Goal: Check status: Check status

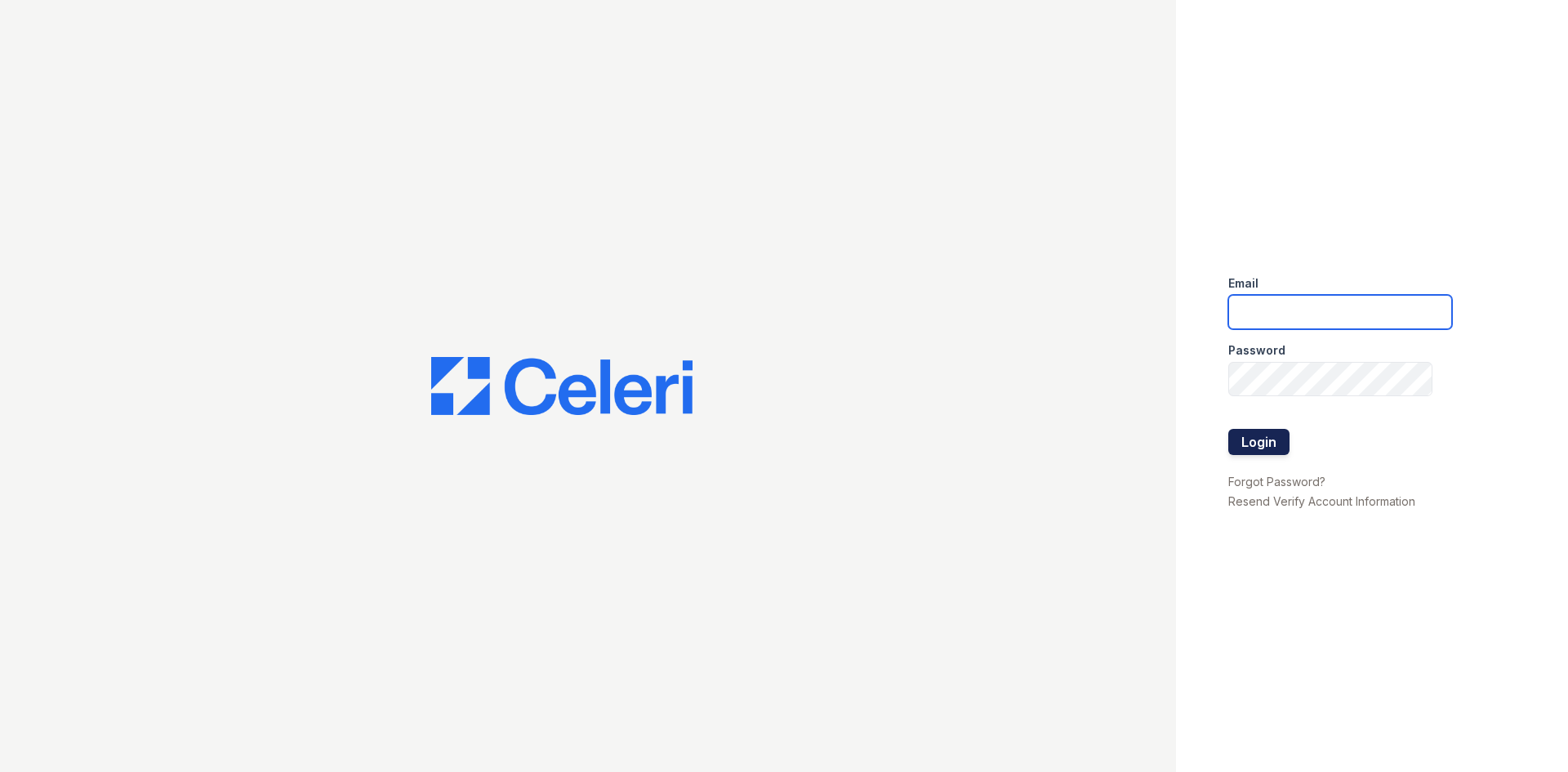
type input "[EMAIL_ADDRESS][DOMAIN_NAME]"
click at [1249, 449] on button "Login" at bounding box center [1258, 441] width 62 height 26
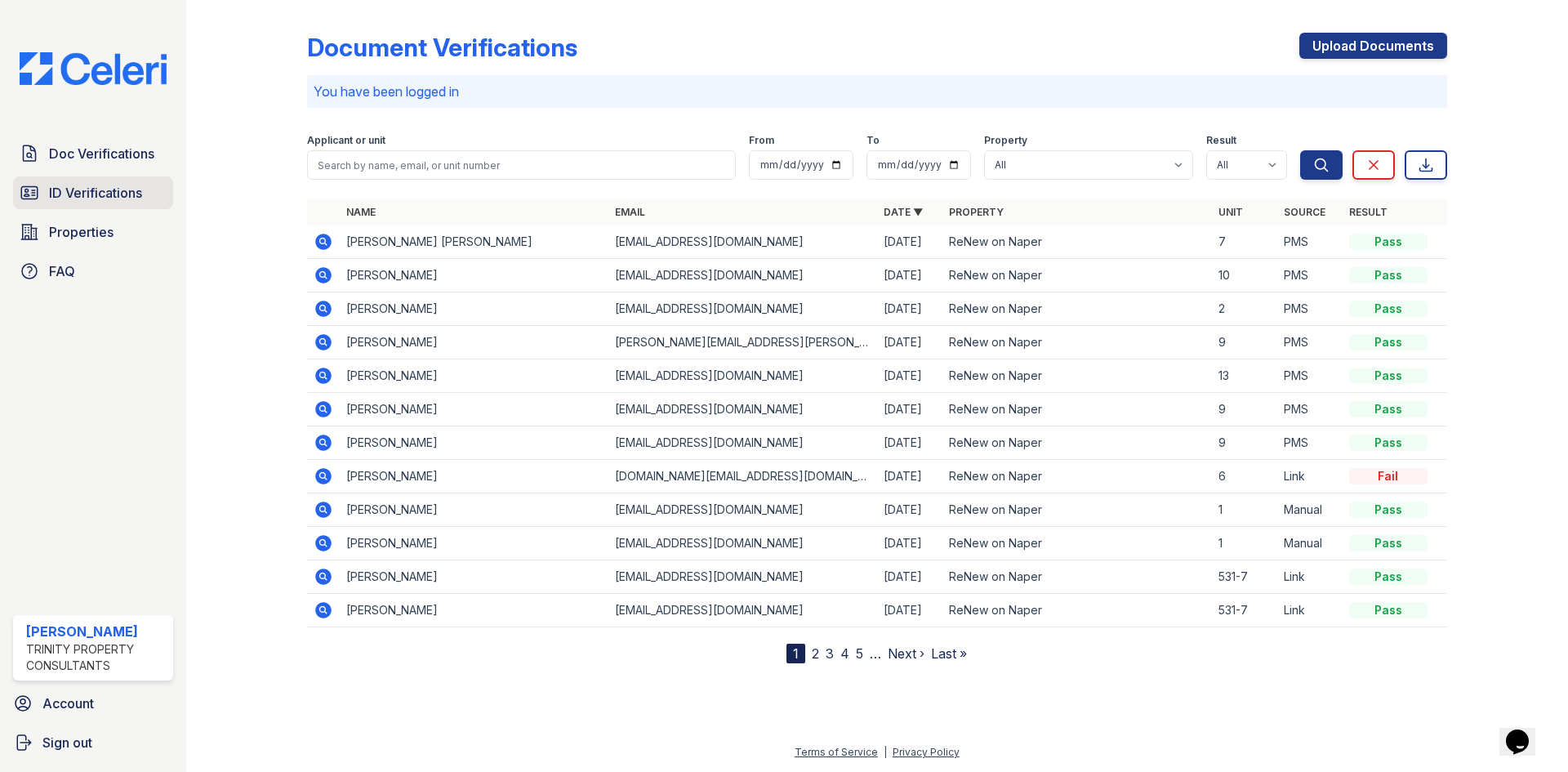
click at [127, 179] on link "ID Verifications" at bounding box center [93, 193] width 160 height 33
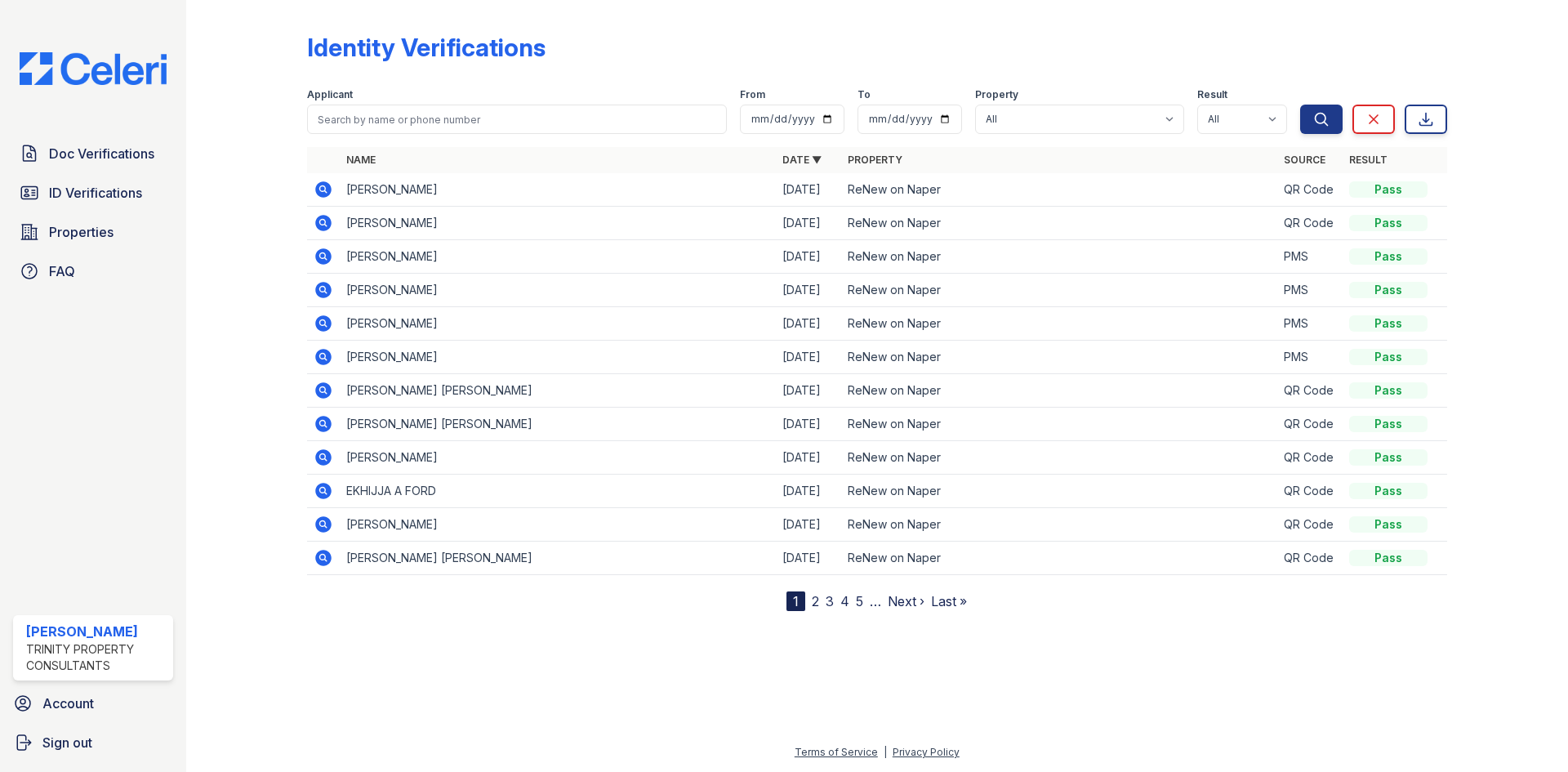
click at [325, 188] on icon at bounding box center [323, 189] width 20 height 20
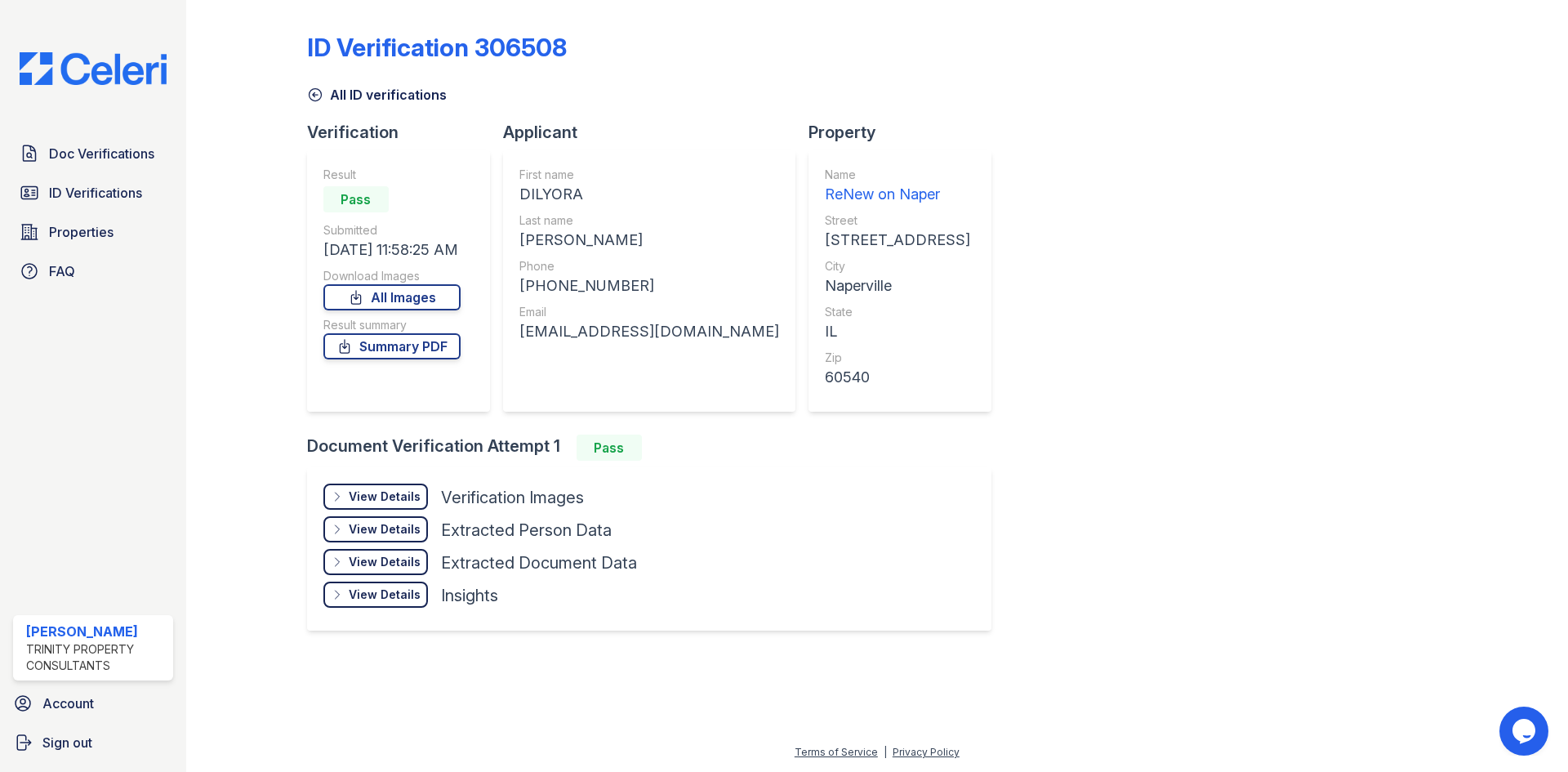
click at [411, 495] on div "View Details" at bounding box center [385, 496] width 72 height 16
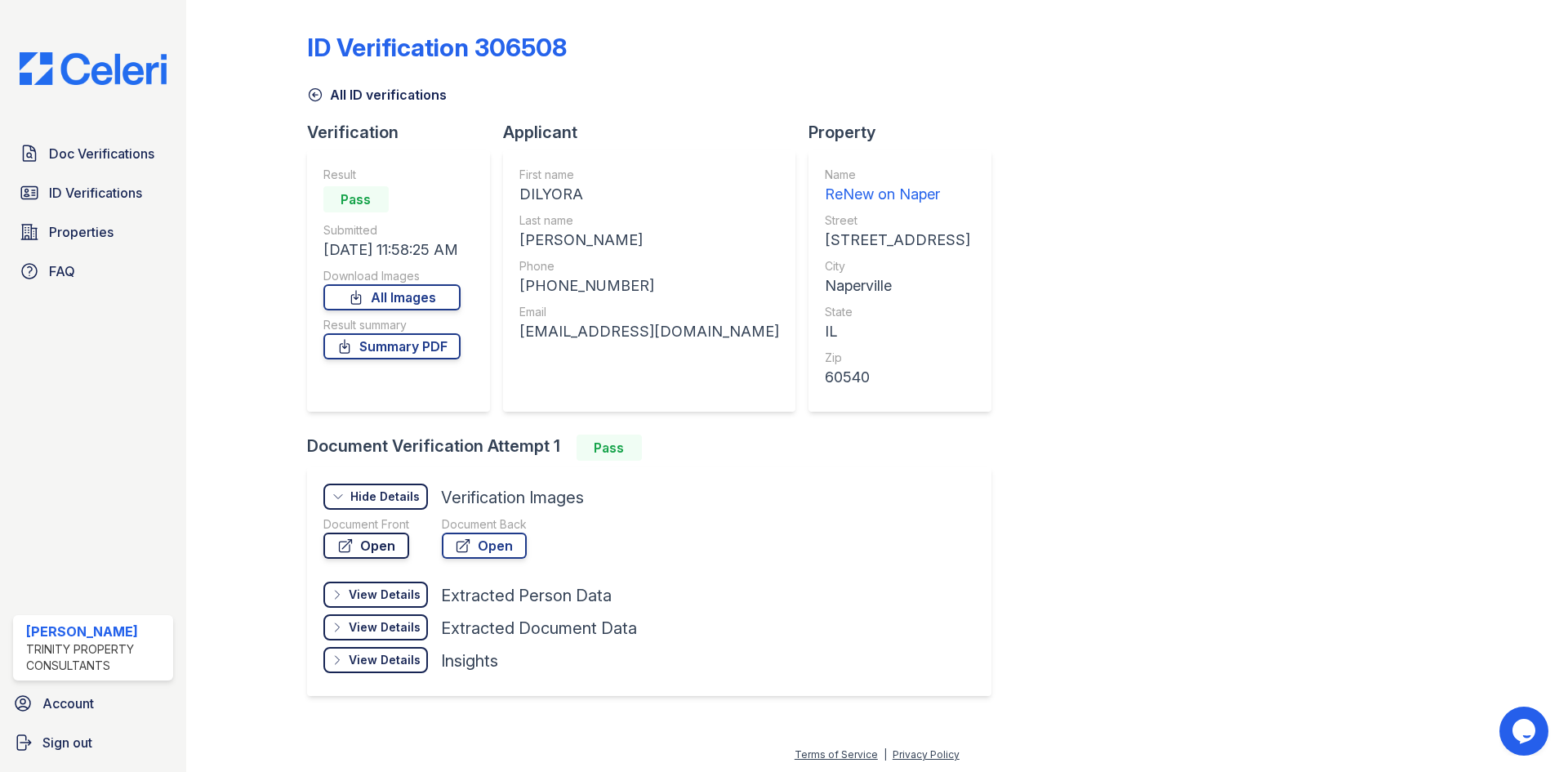
click at [386, 550] on link "Open" at bounding box center [366, 545] width 86 height 26
click at [89, 186] on span "ID Verifications" at bounding box center [95, 193] width 93 height 20
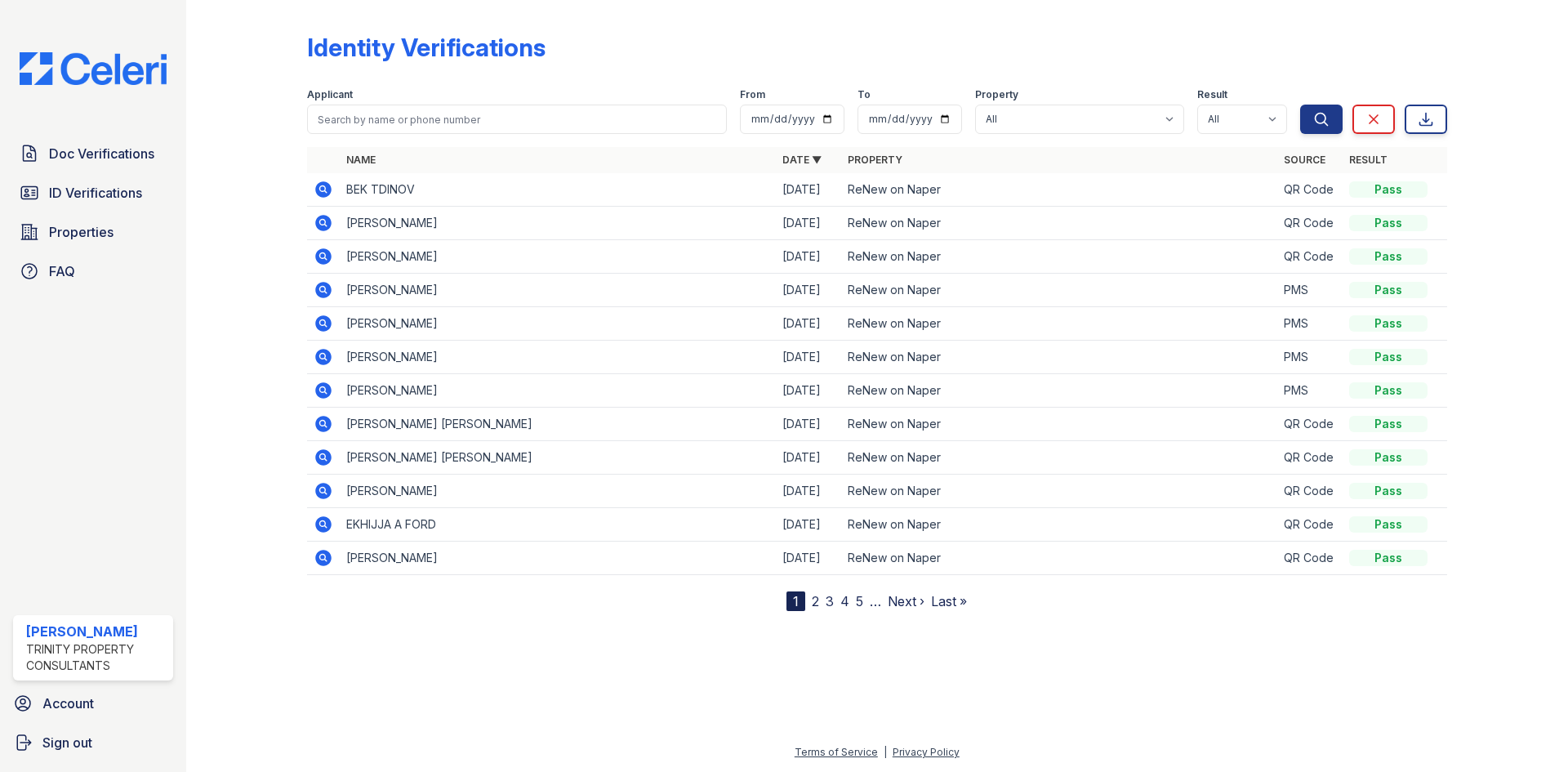
click at [320, 191] on icon at bounding box center [323, 189] width 16 height 16
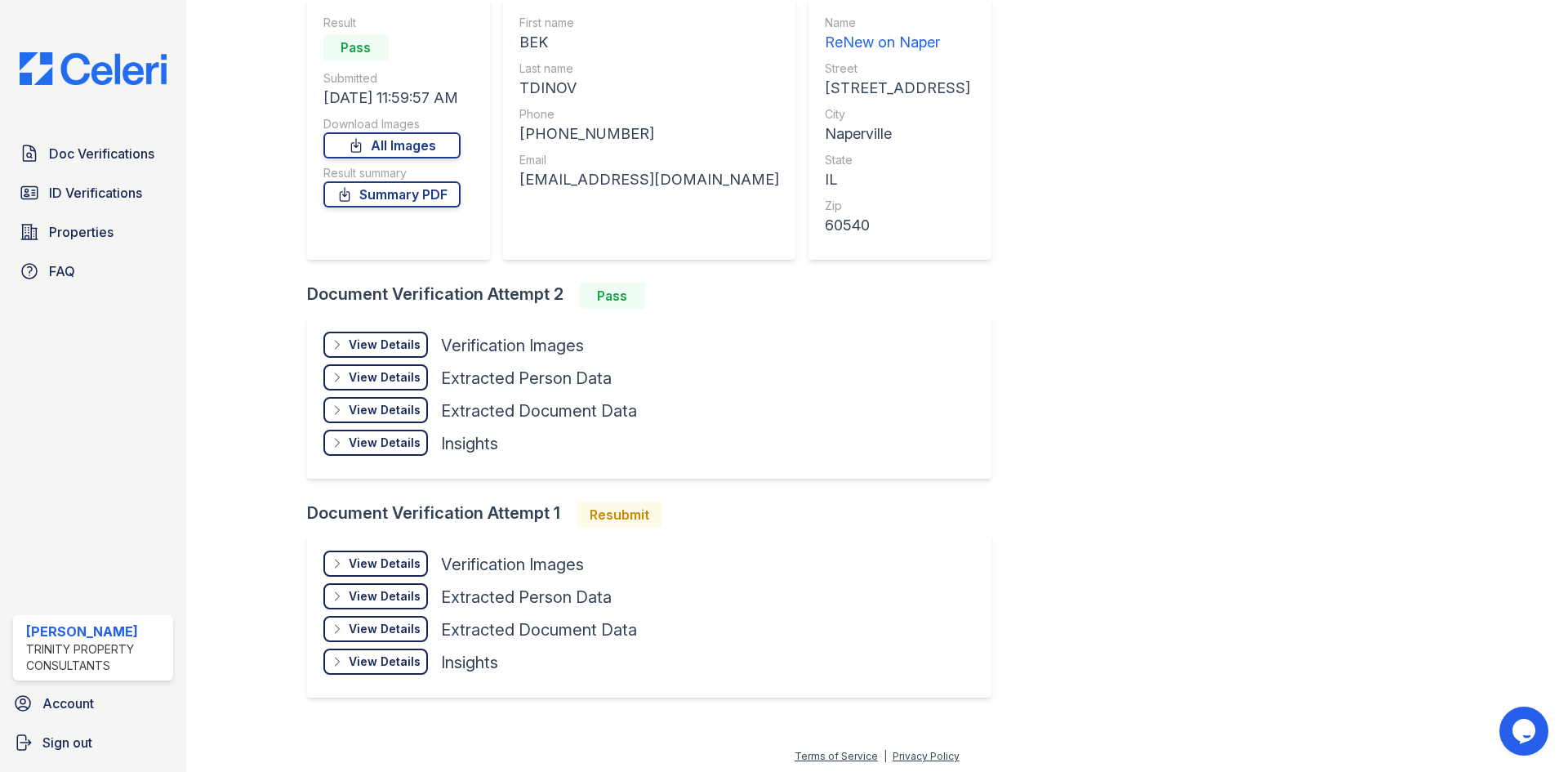
scroll to position [156, 0]
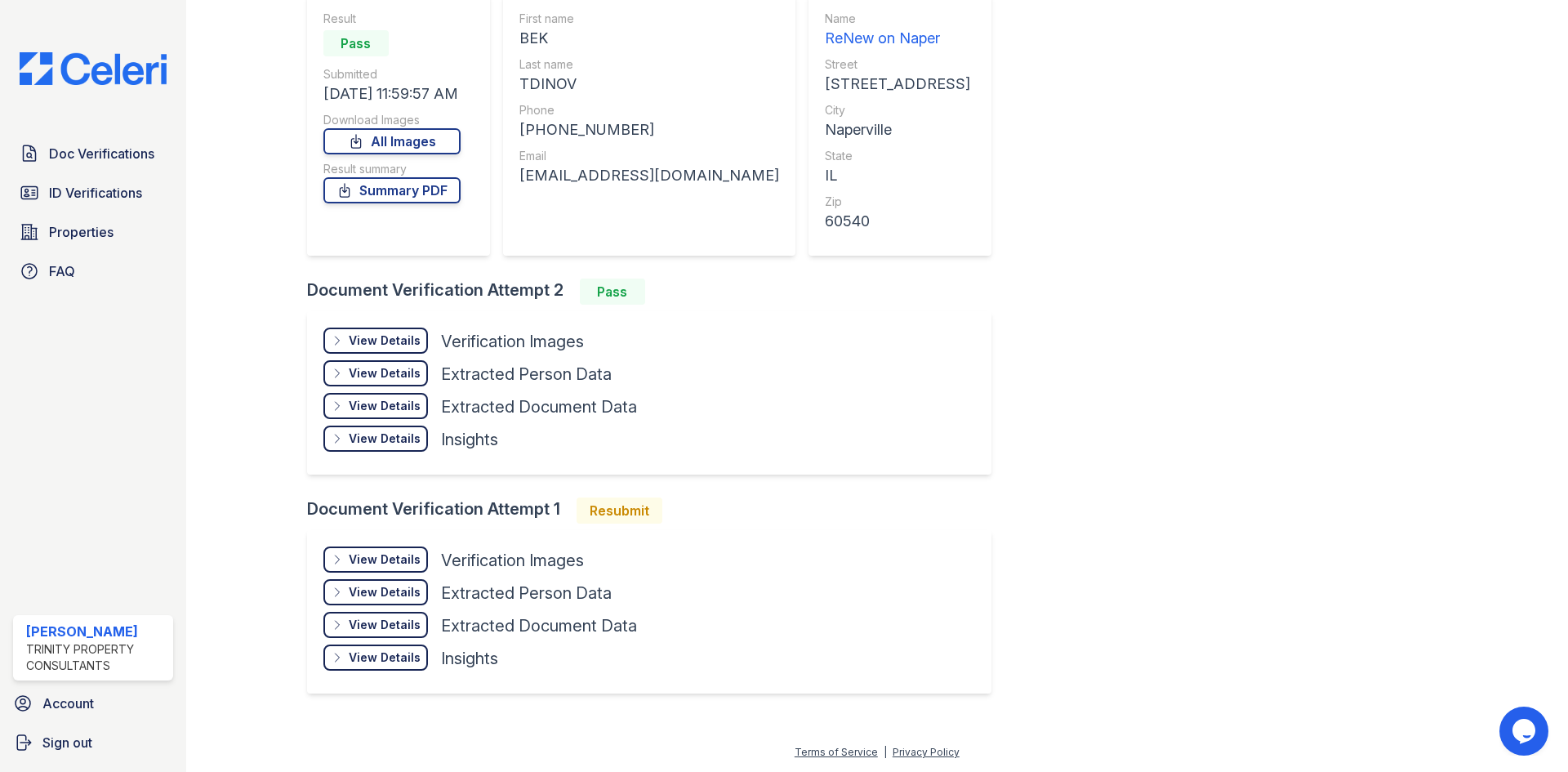
click at [395, 374] on div "View Details" at bounding box center [385, 373] width 72 height 16
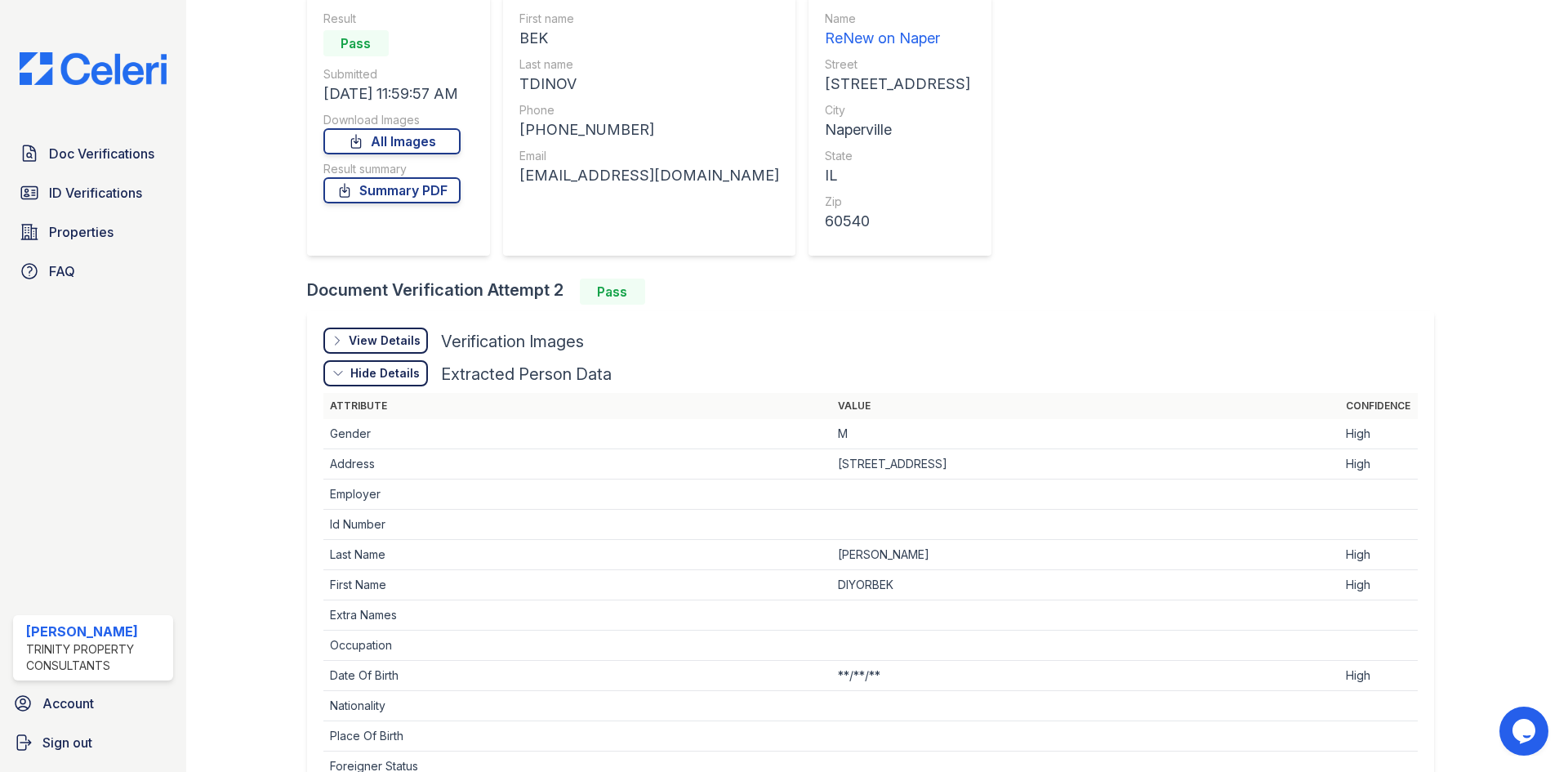
click at [392, 336] on div "View Details" at bounding box center [385, 340] width 72 height 16
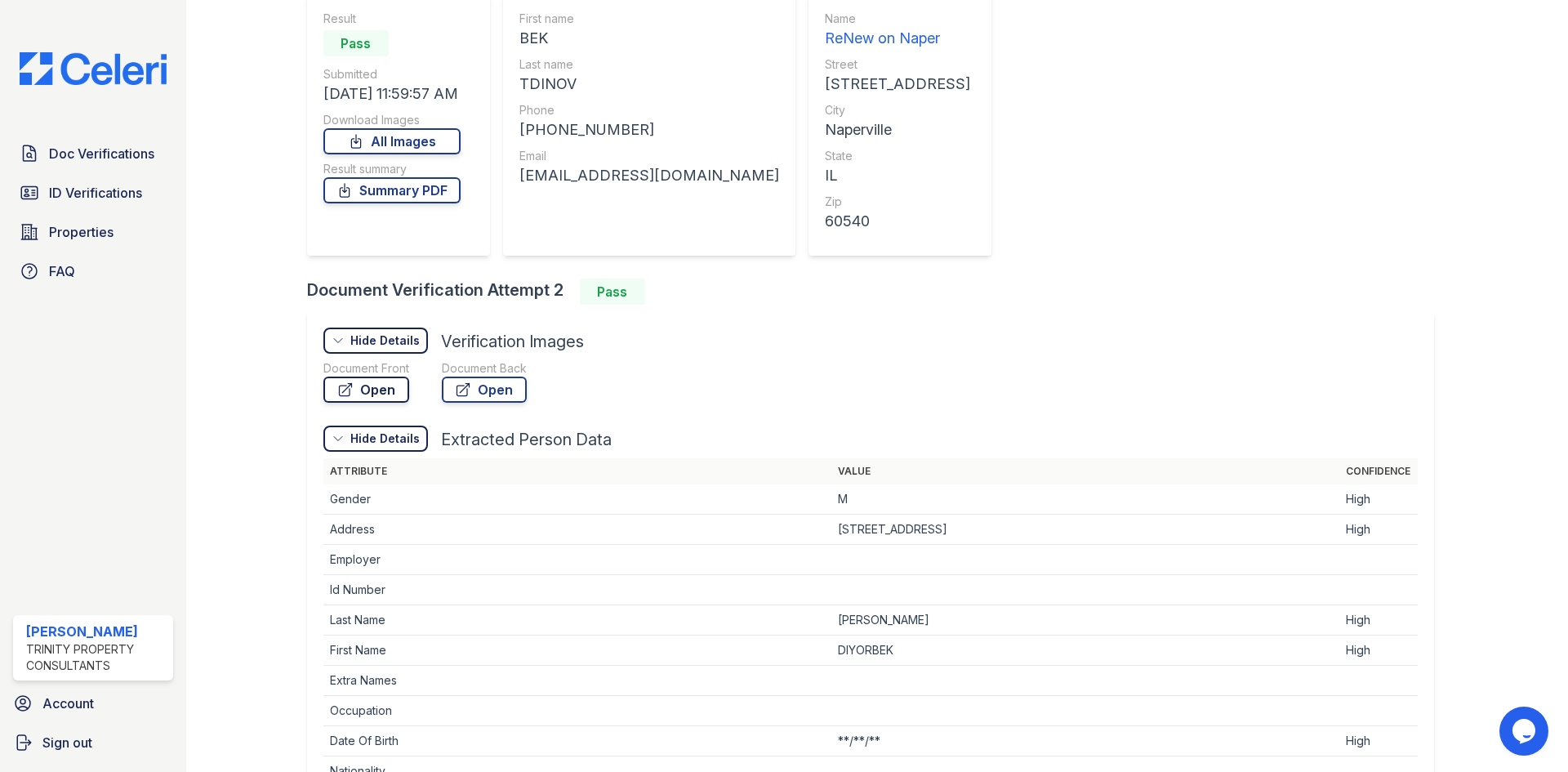
click at [379, 394] on link "Open" at bounding box center [366, 389] width 86 height 26
